Goal: Task Accomplishment & Management: Complete application form

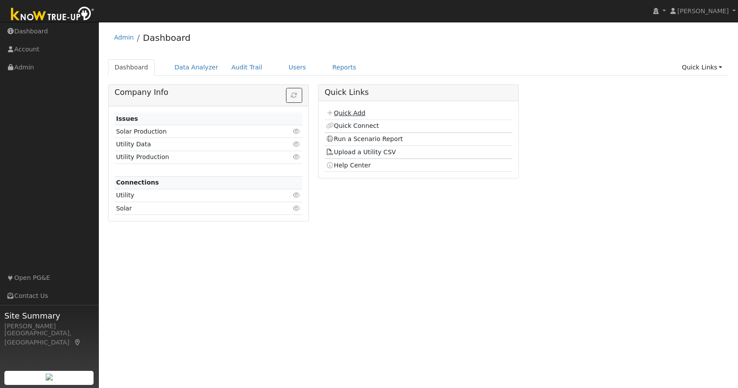
click at [353, 113] on link "Quick Add" at bounding box center [345, 112] width 39 height 7
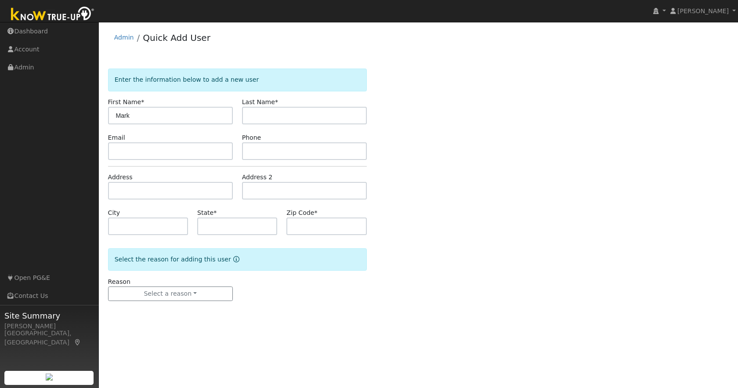
type input "Mark"
type input "Grant"
type input "[EMAIL_ADDRESS][DOMAIN_NAME]"
type input "[PHONE_NUMBER]"
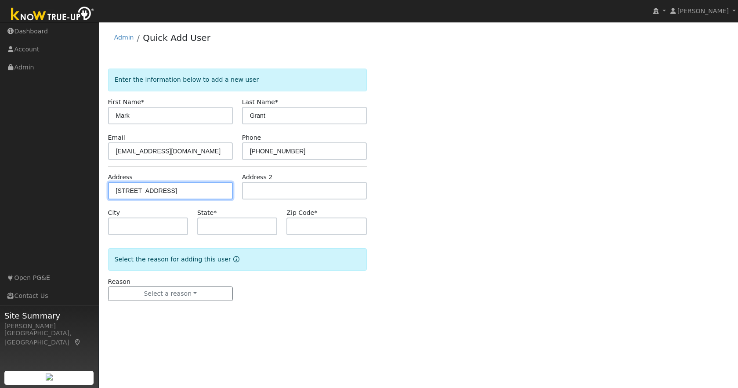
type input "[STREET_ADDRESS]"
type input "[GEOGRAPHIC_DATA]"
type input "CA"
type input "95370"
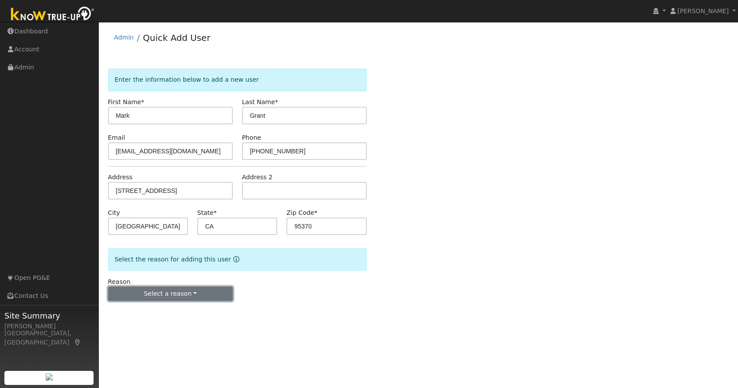
click at [164, 290] on button "Select a reason" at bounding box center [170, 293] width 125 height 15
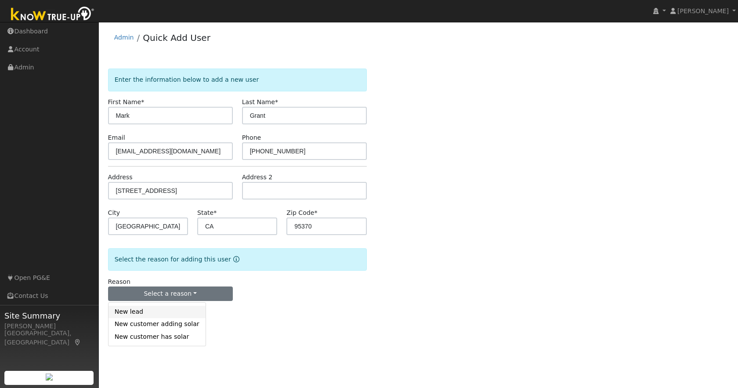
click at [132, 314] on link "New lead" at bounding box center [156, 312] width 97 height 12
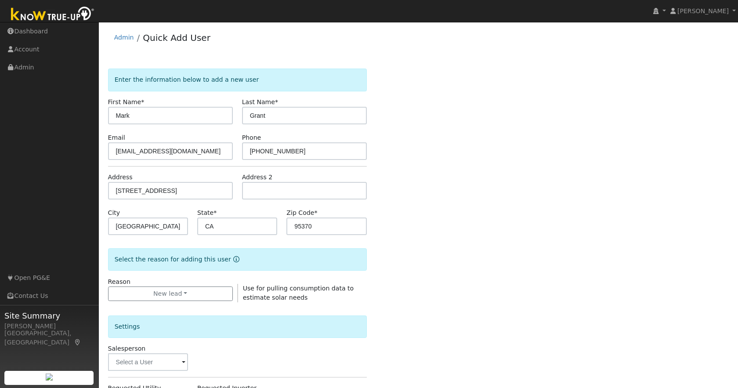
scroll to position [181, 0]
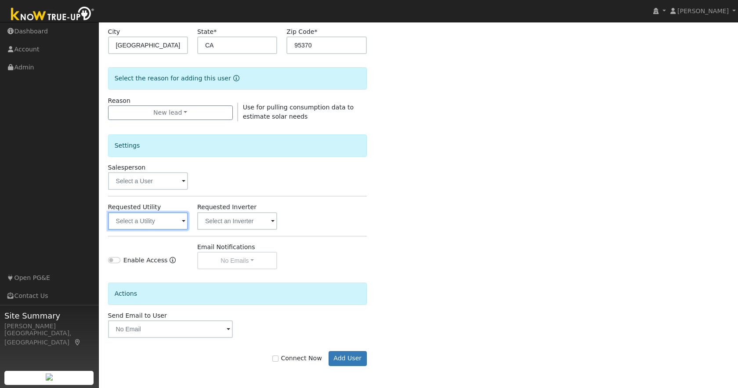
click at [160, 220] on input "text" at bounding box center [148, 221] width 80 height 18
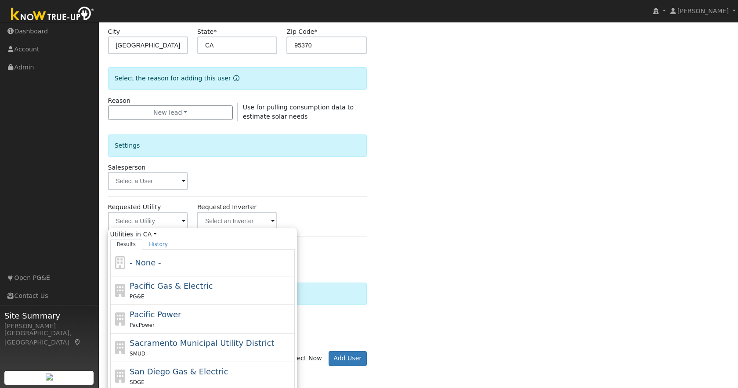
drag, startPoint x: 201, startPoint y: 291, endPoint x: 192, endPoint y: 289, distance: 8.8
click at [201, 291] on div "Pacific Gas & Electric PG&E" at bounding box center [211, 290] width 163 height 21
type input "Pacific Gas & Electric"
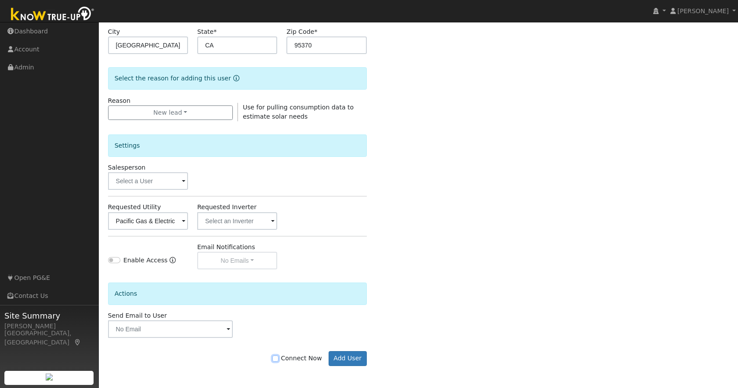
click at [278, 360] on input "Connect Now" at bounding box center [275, 358] width 6 height 6
checkbox input "true"
click at [343, 360] on button "Add User" at bounding box center [348, 358] width 38 height 15
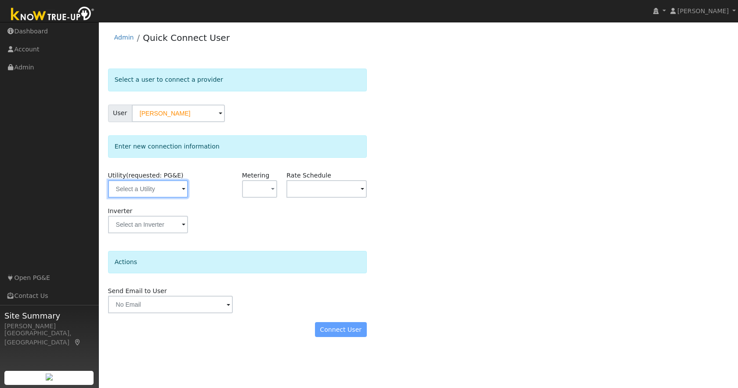
click at [180, 187] on input "text" at bounding box center [148, 189] width 80 height 18
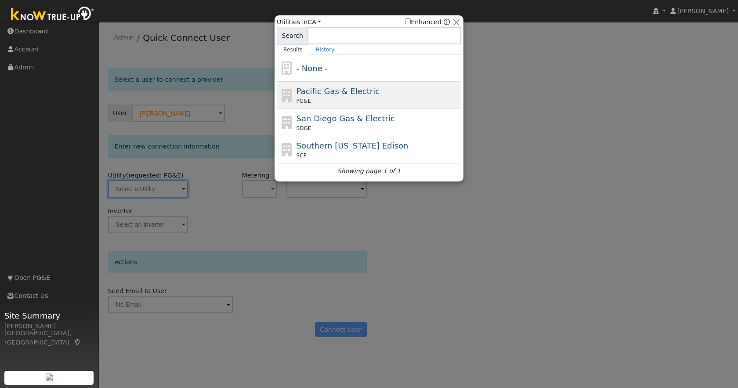
click at [383, 99] on div "PG&E" at bounding box center [377, 101] width 163 height 8
type input "PG&E"
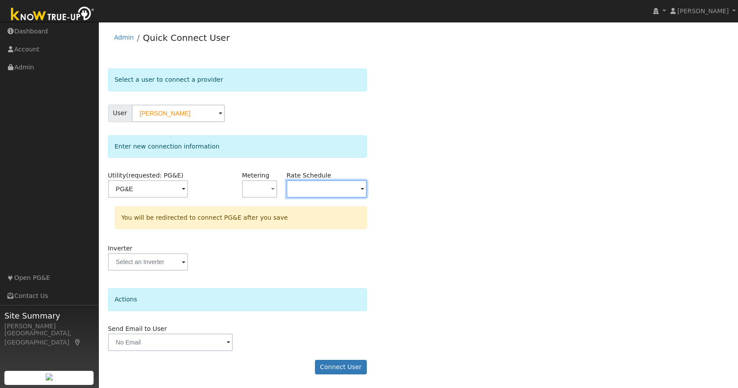
click at [322, 182] on input "text" at bounding box center [326, 189] width 80 height 18
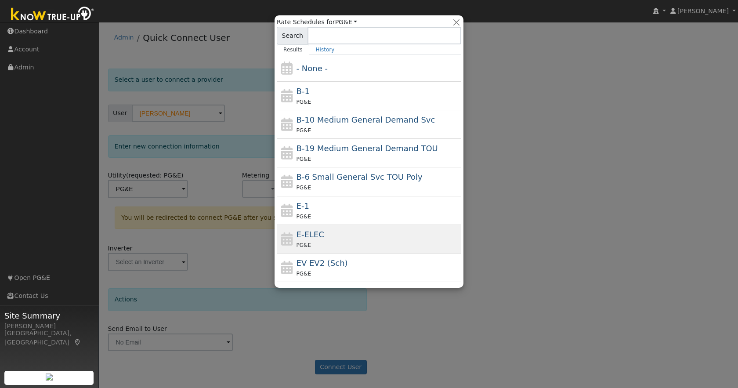
click at [344, 242] on div "PG&E" at bounding box center [377, 244] width 163 height 9
type input "E-ELEC"
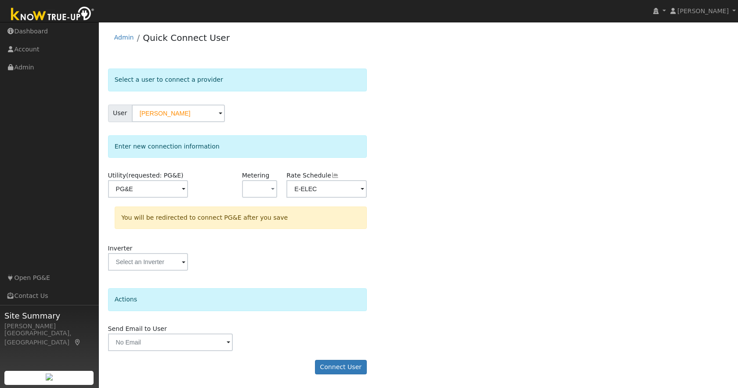
click at [466, 308] on div "Select a user to connect a provider User Mark Grant Account Default Account Def…" at bounding box center [418, 226] width 621 height 315
click at [336, 364] on button "Connect User" at bounding box center [341, 367] width 52 height 15
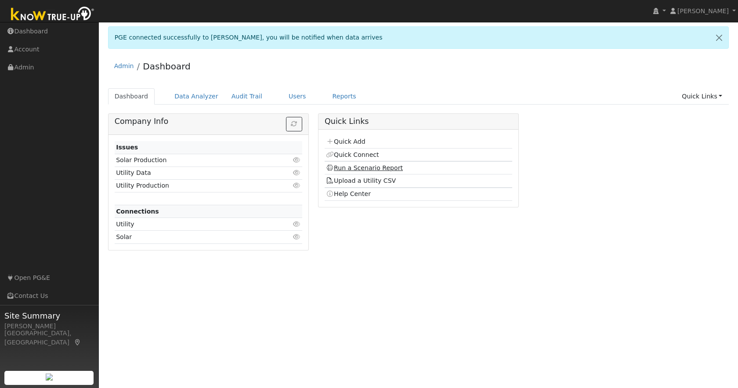
click at [345, 169] on link "Run a Scenario Report" at bounding box center [364, 167] width 77 height 7
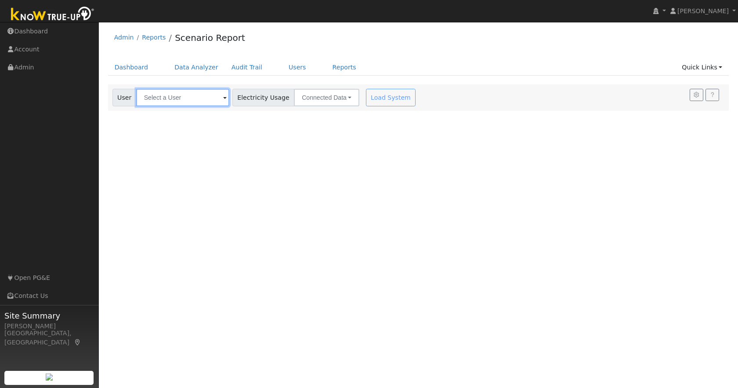
click at [165, 102] on input "text" at bounding box center [182, 98] width 93 height 18
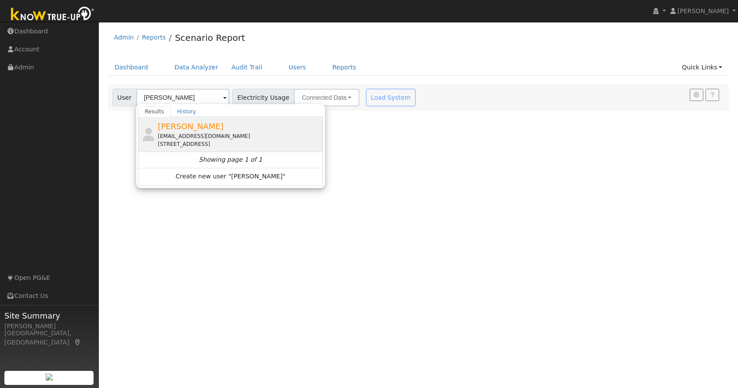
click at [195, 132] on div "[EMAIL_ADDRESS][DOMAIN_NAME]" at bounding box center [239, 136] width 163 height 8
type input "[PERSON_NAME]"
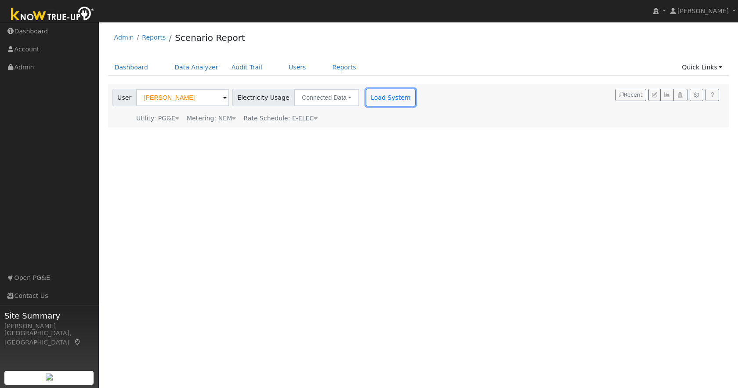
click at [366, 96] on button "Load System" at bounding box center [391, 98] width 50 height 18
